Goal: Information Seeking & Learning: Learn about a topic

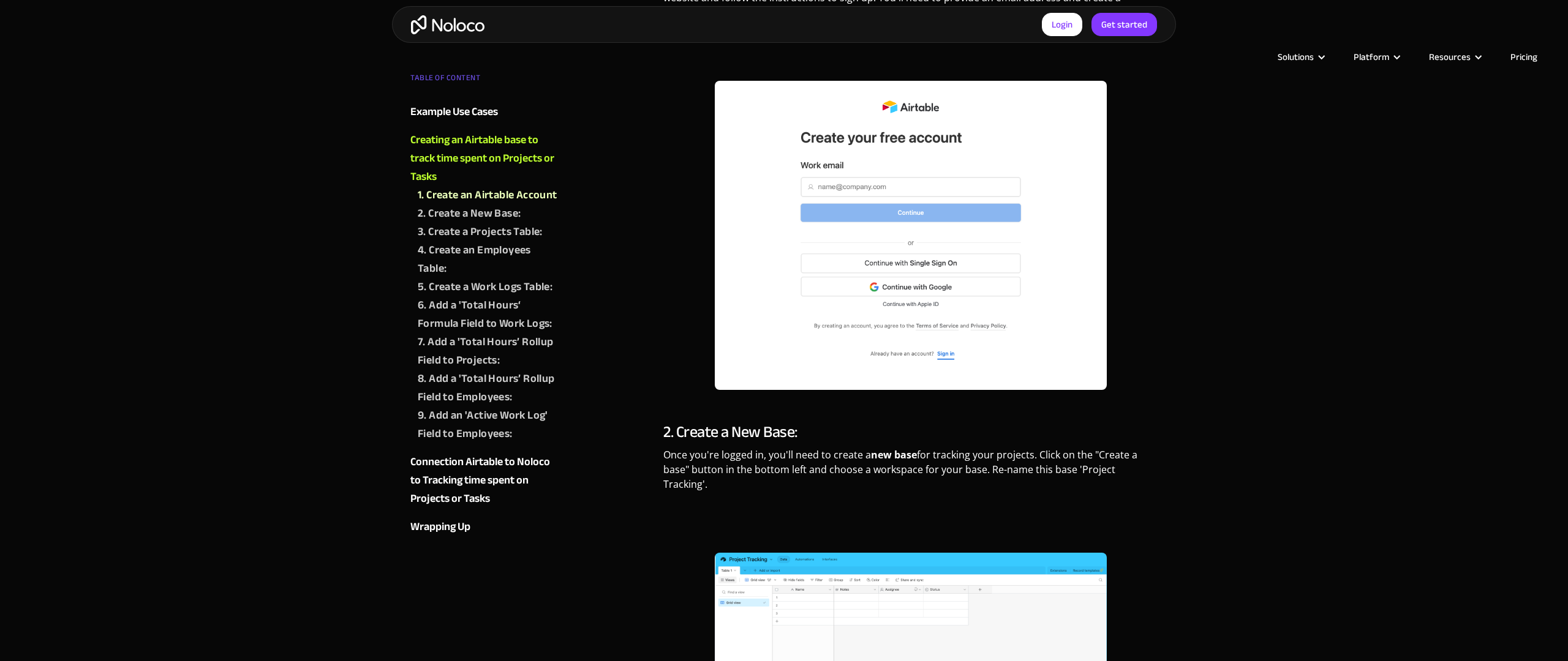
scroll to position [2279, 0]
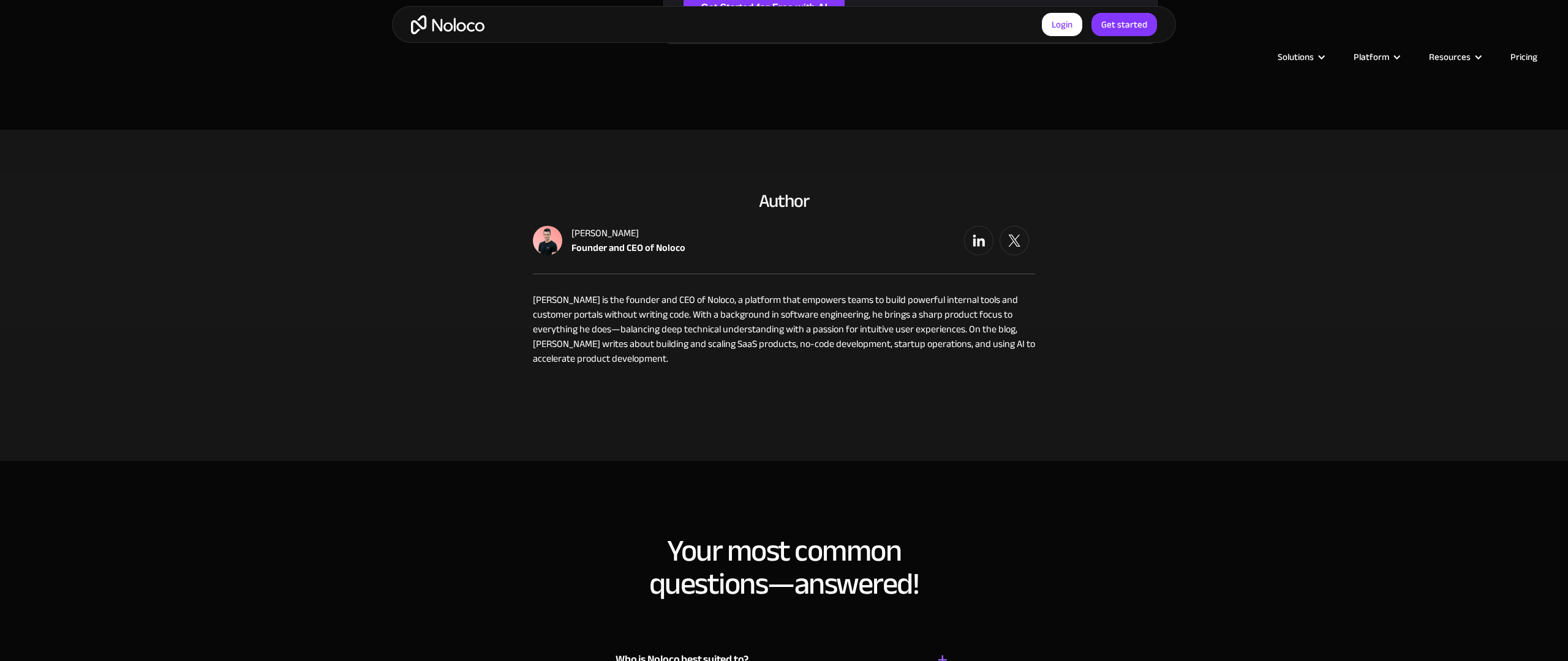
scroll to position [2281, 0]
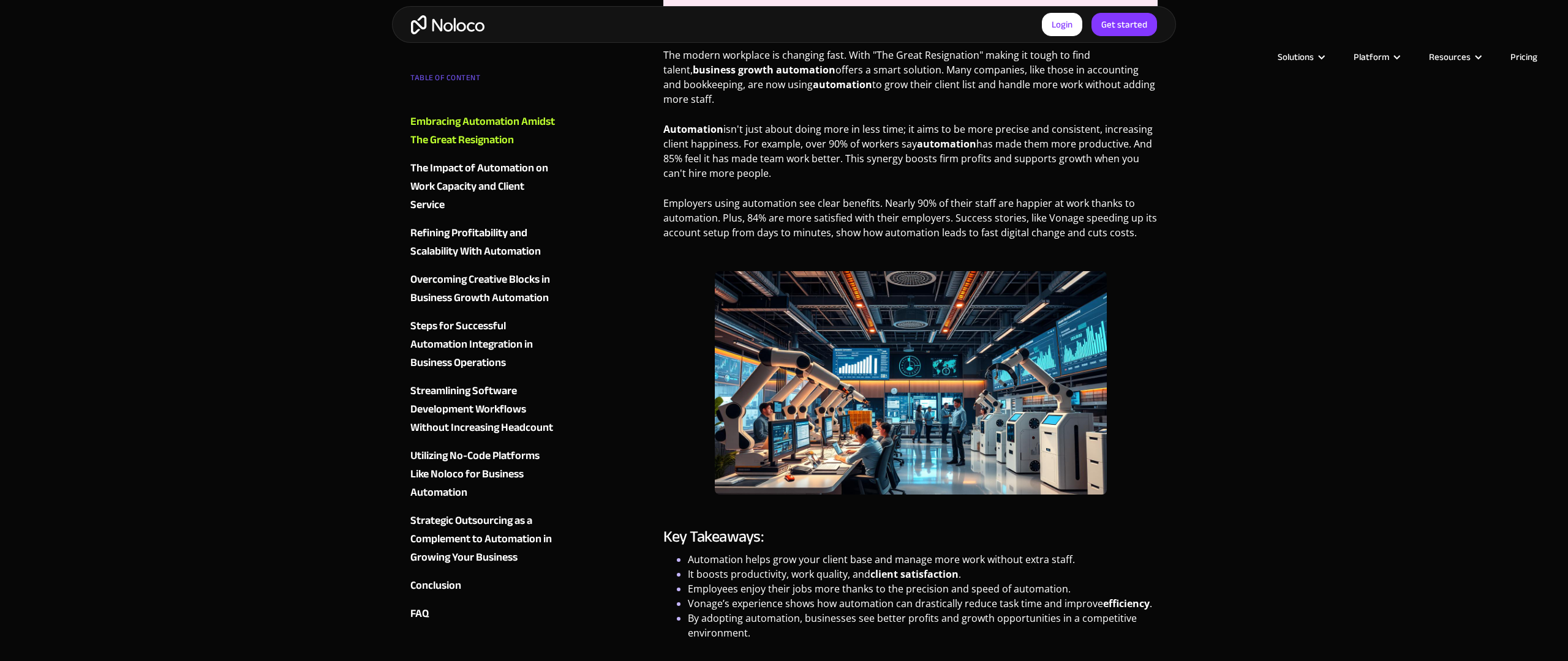
scroll to position [1107, 0]
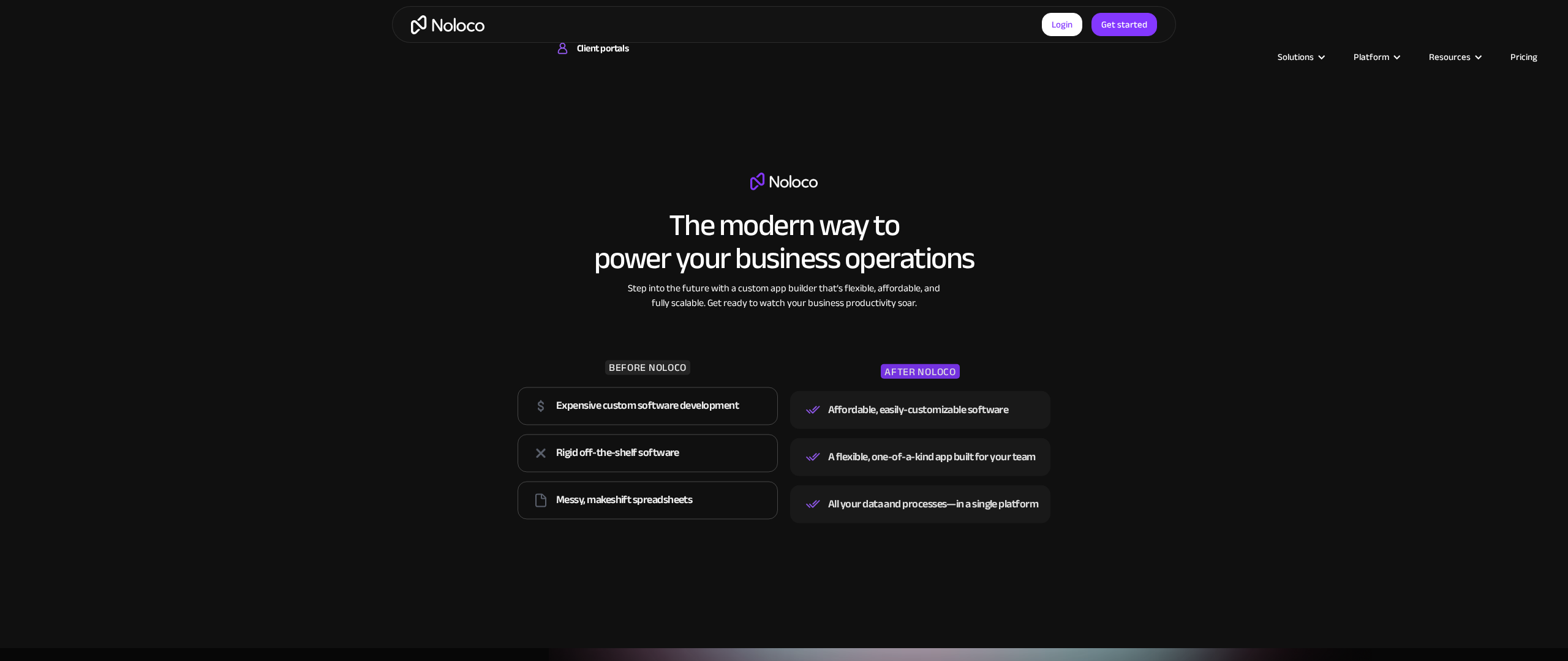
scroll to position [1107, 0]
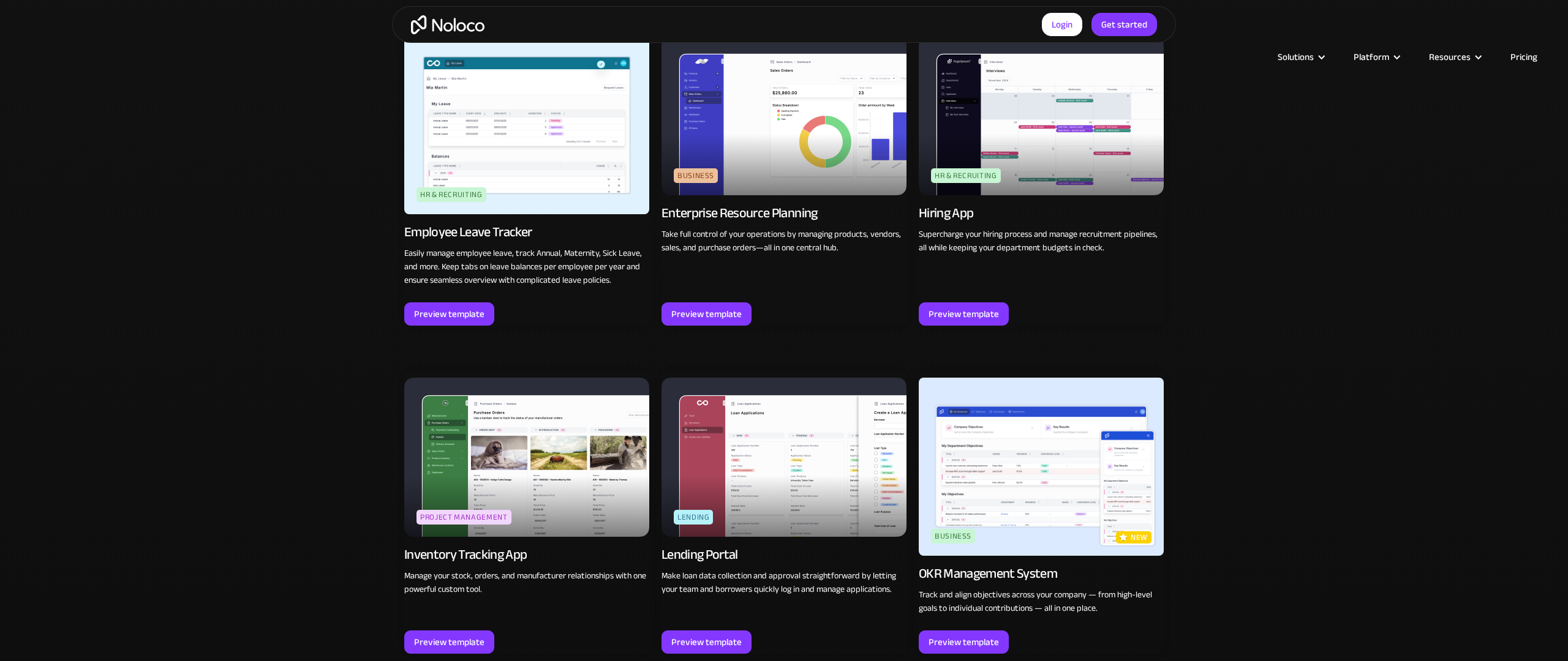
scroll to position [2281, 0]
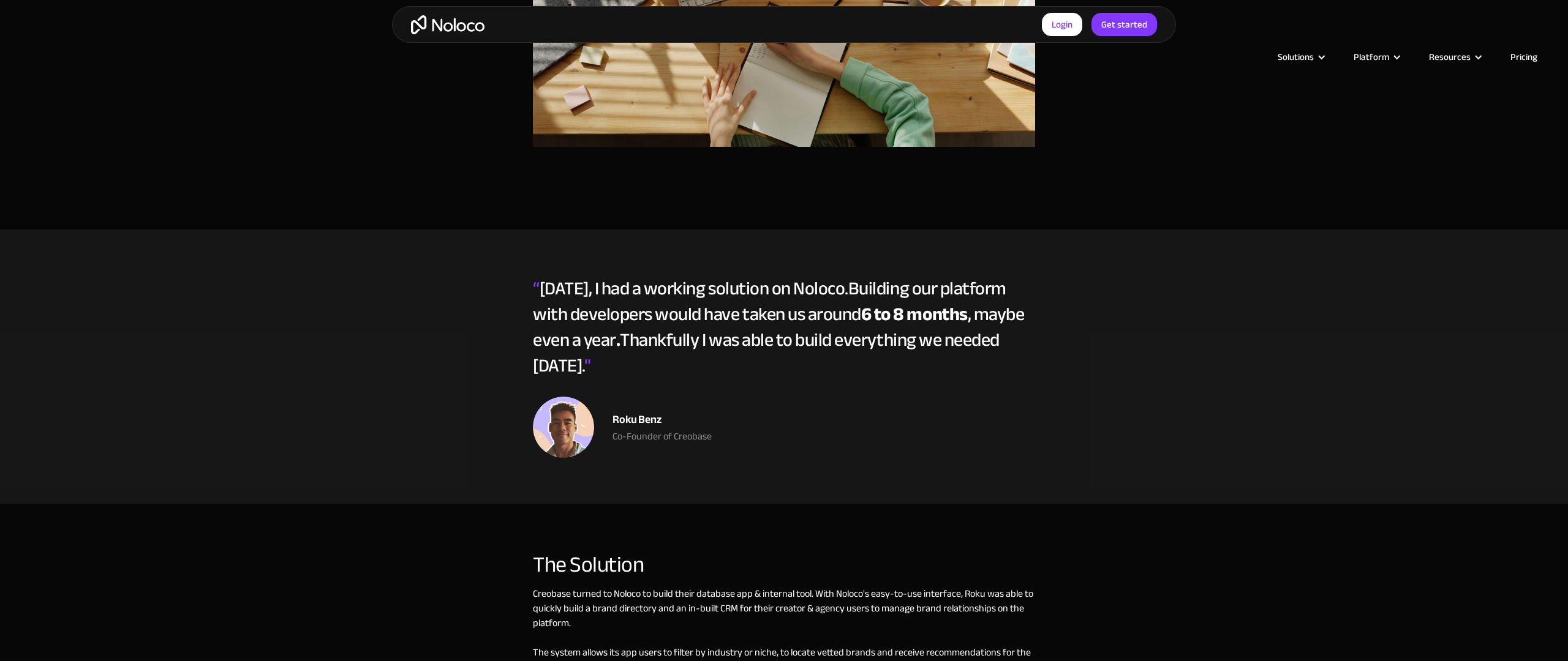
scroll to position [2279, 0]
